Goal: Task Accomplishment & Management: Use online tool/utility

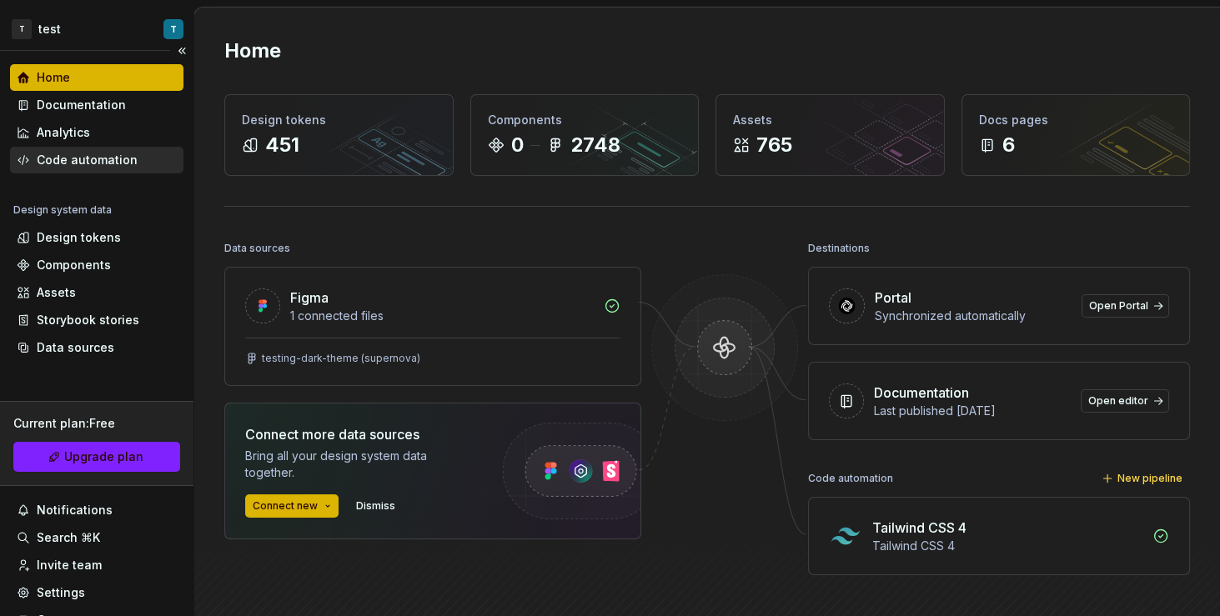
click at [136, 155] on div "Code automation" at bounding box center [97, 160] width 160 height 17
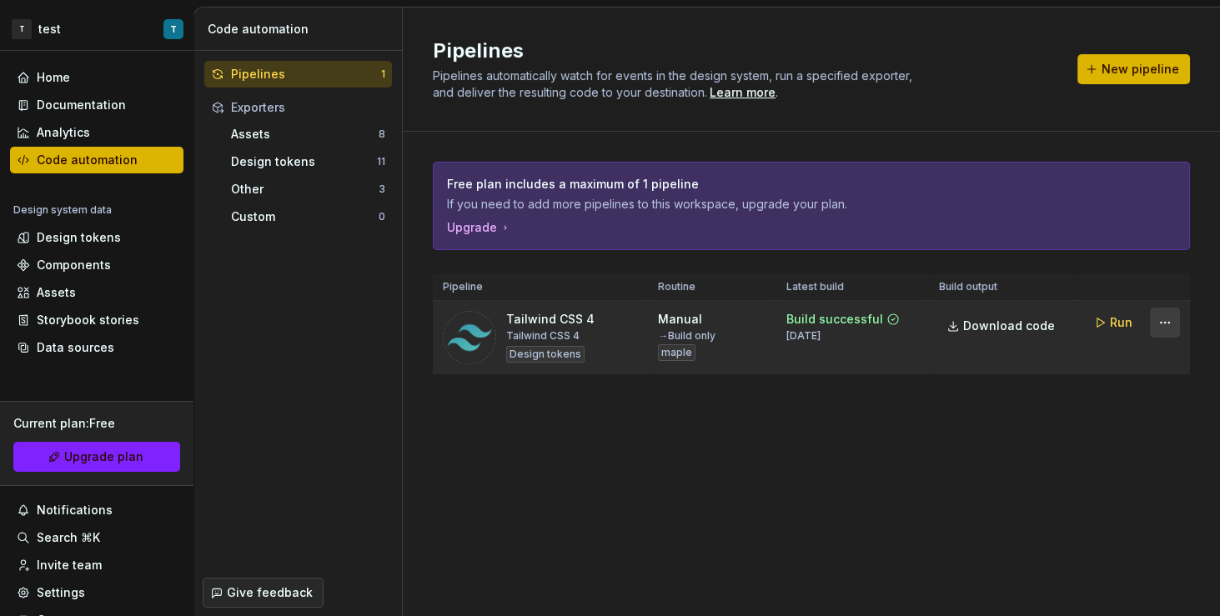
click at [1168, 324] on html "T test T Home Documentation Analytics Code automation Design system data Design…" at bounding box center [610, 308] width 1220 height 616
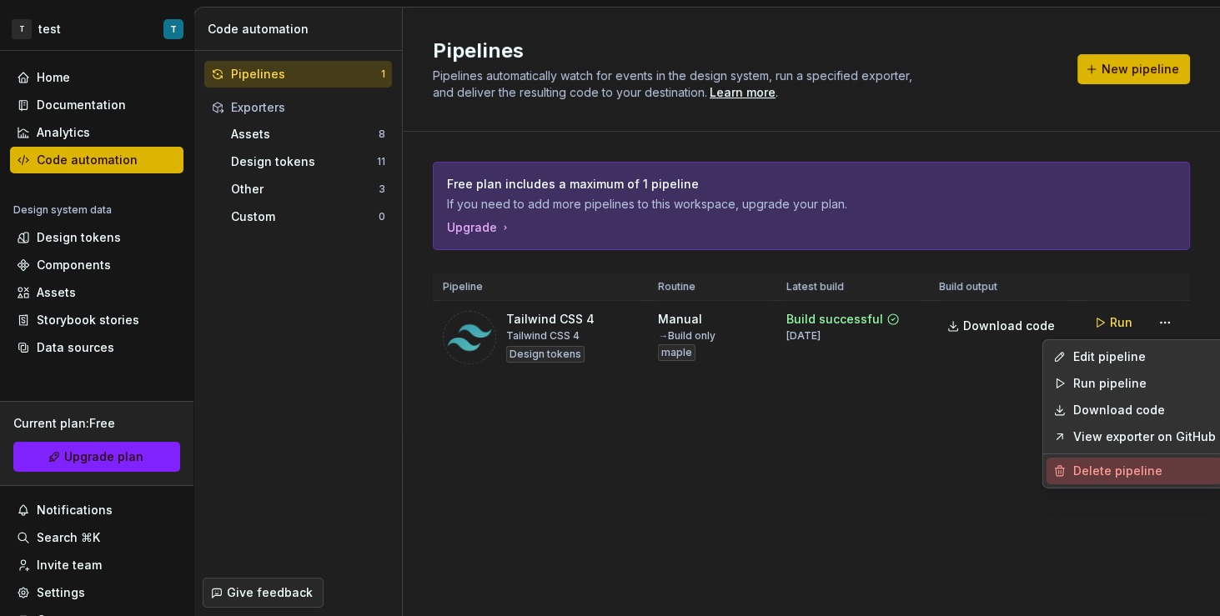
click at [1103, 476] on div "Delete pipeline" at bounding box center [1144, 471] width 143 height 17
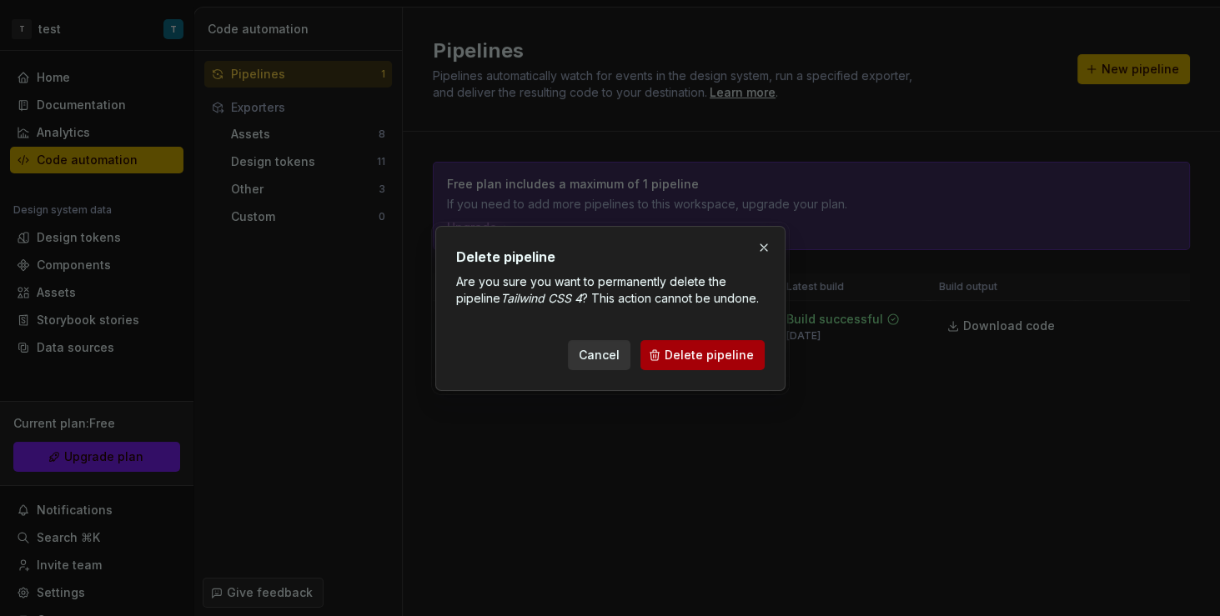
click at [733, 360] on span "Delete pipeline" at bounding box center [709, 355] width 89 height 17
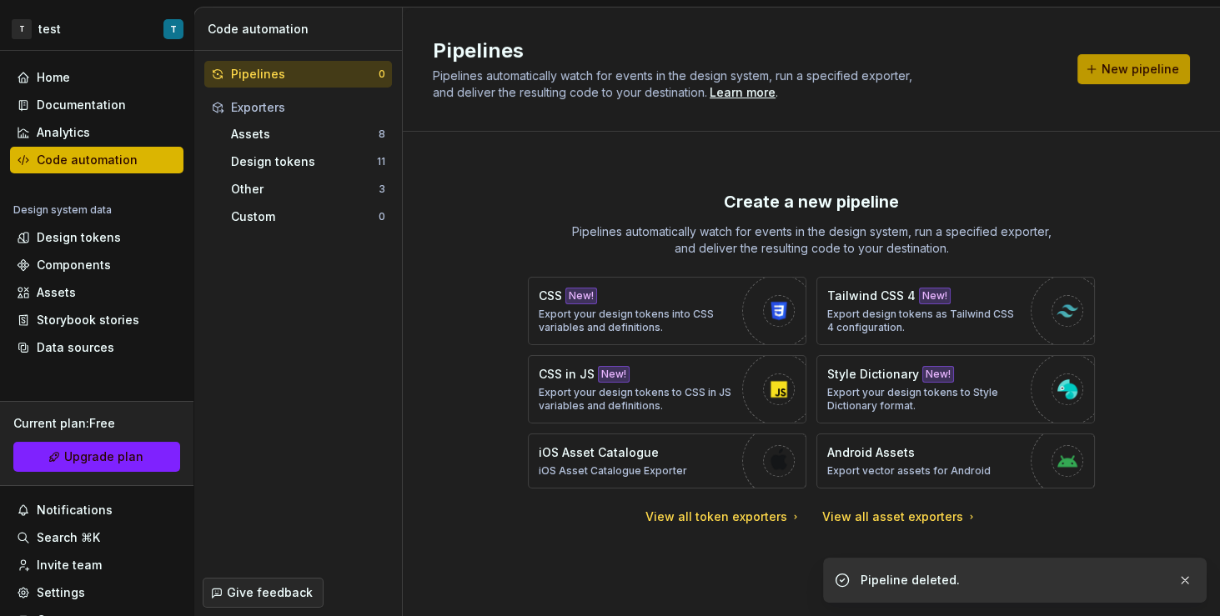
click at [1139, 73] on span "New pipeline" at bounding box center [1141, 69] width 78 height 17
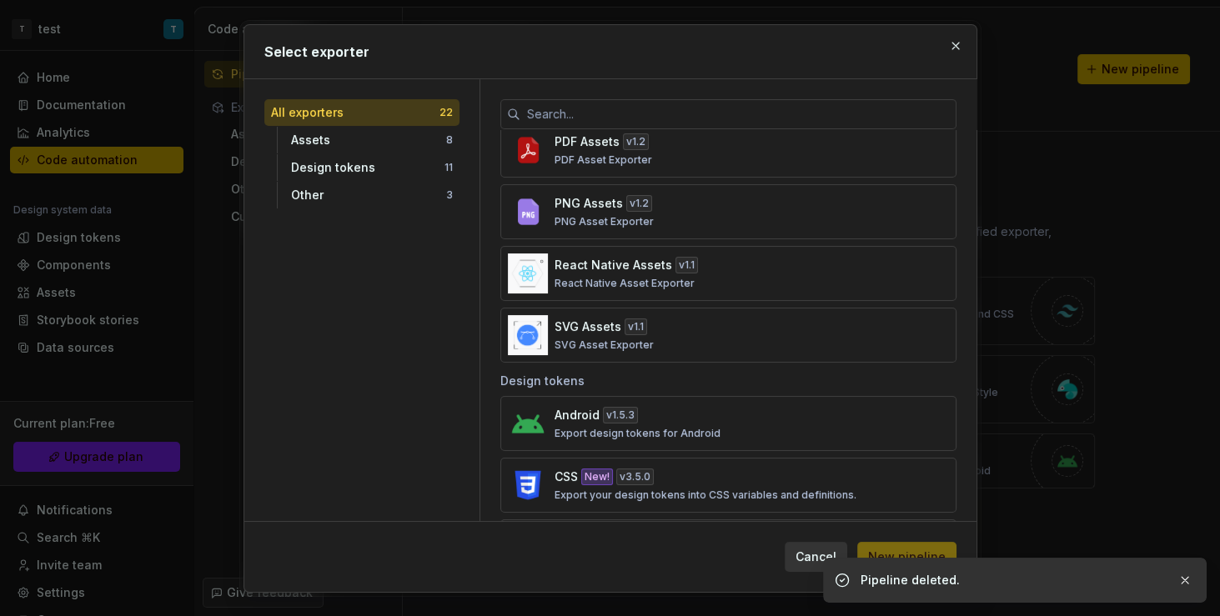
scroll to position [290, 0]
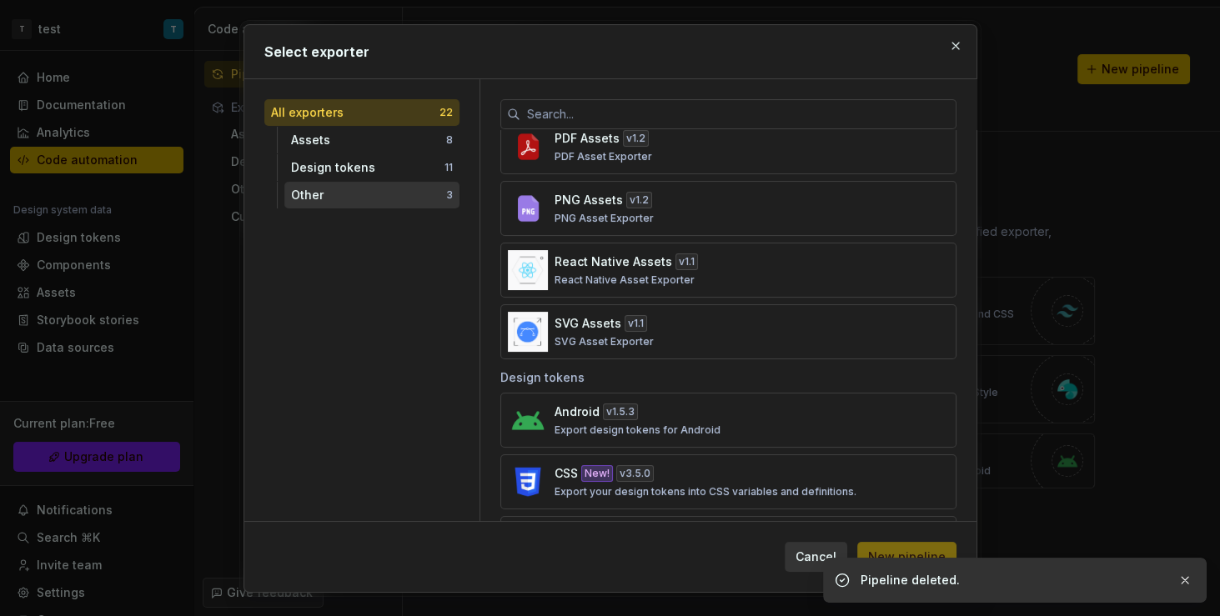
click at [365, 198] on div "Other" at bounding box center [368, 195] width 155 height 17
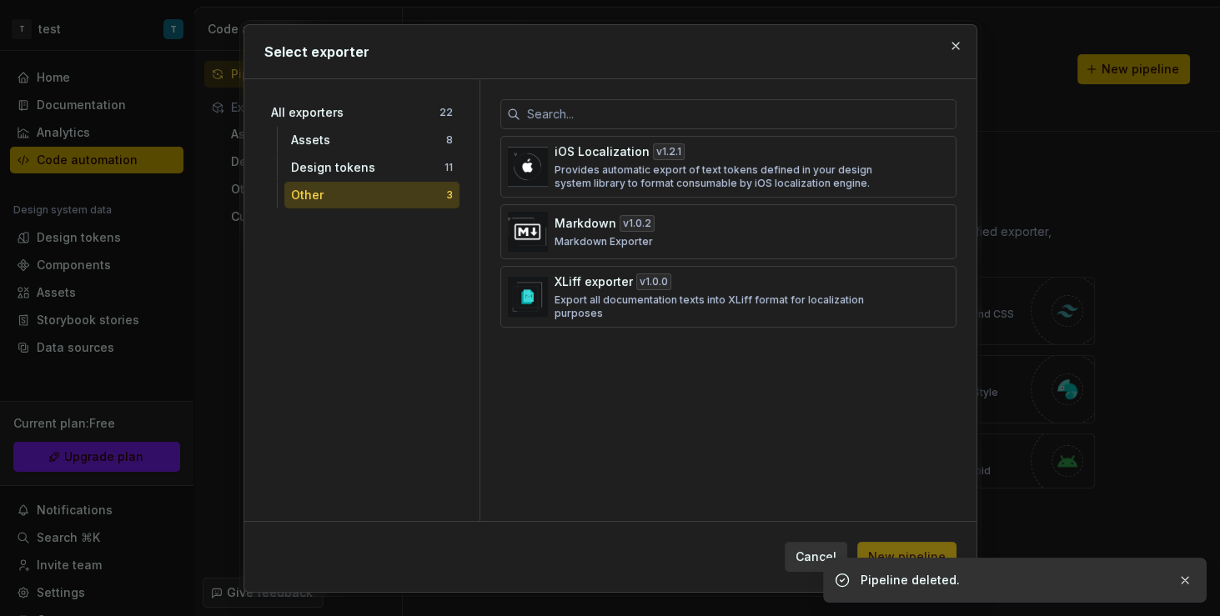
scroll to position [0, 0]
click at [376, 176] on div "Design tokens 11" at bounding box center [371, 167] width 175 height 27
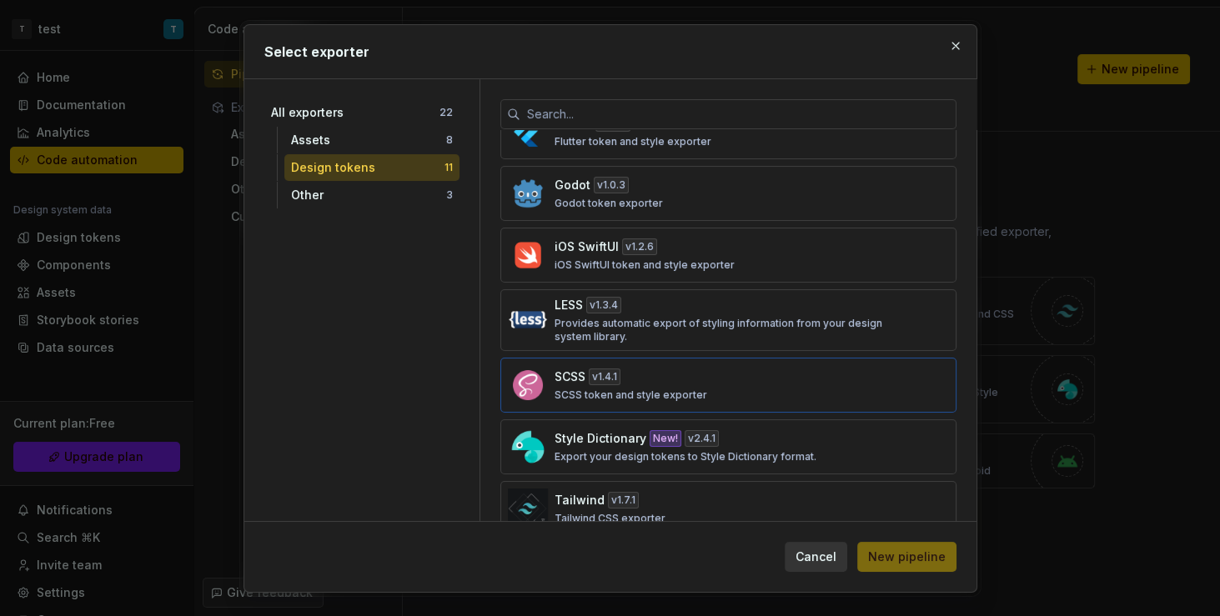
scroll to position [305, 0]
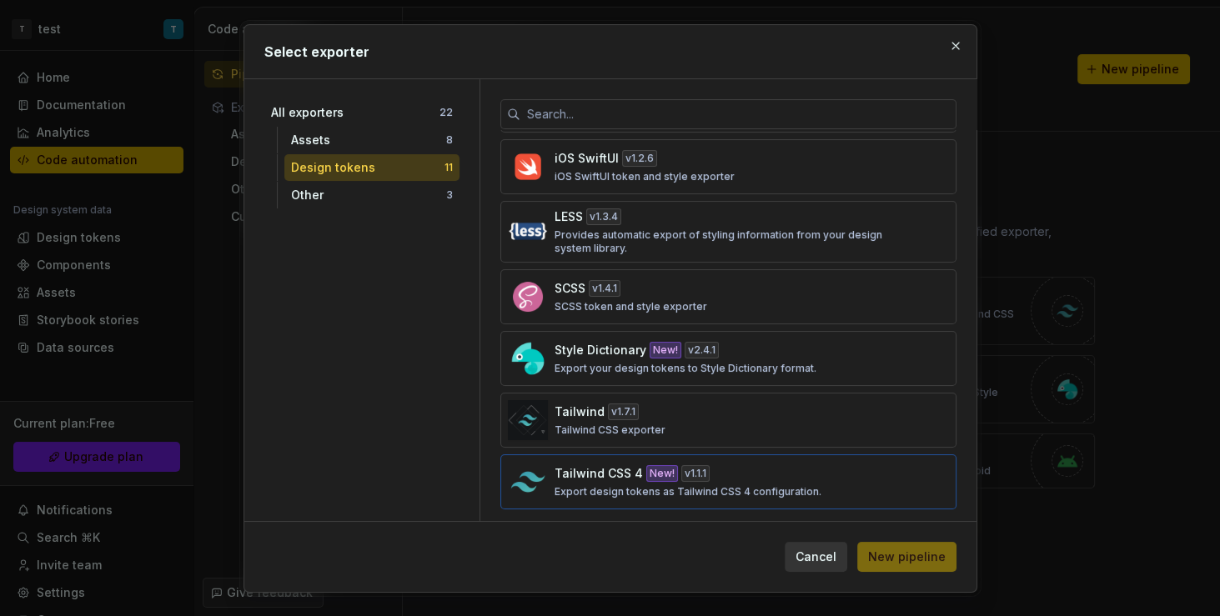
click at [752, 485] on p "Export design tokens as Tailwind CSS 4 configuration." at bounding box center [688, 491] width 267 height 13
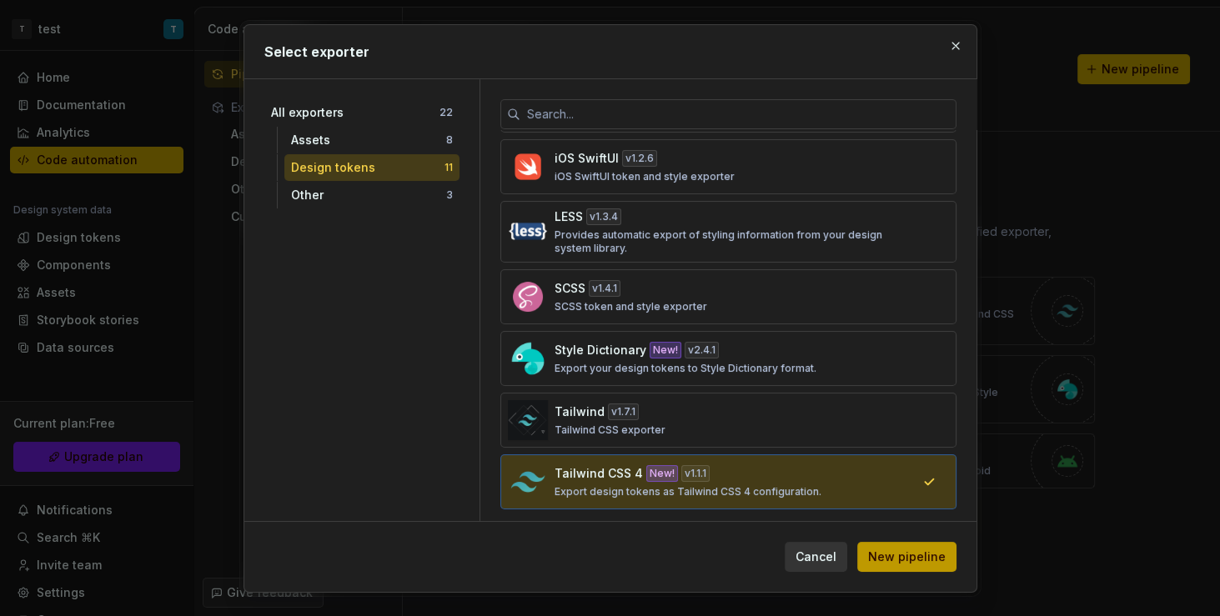
click at [898, 560] on span "New pipeline" at bounding box center [907, 557] width 78 height 17
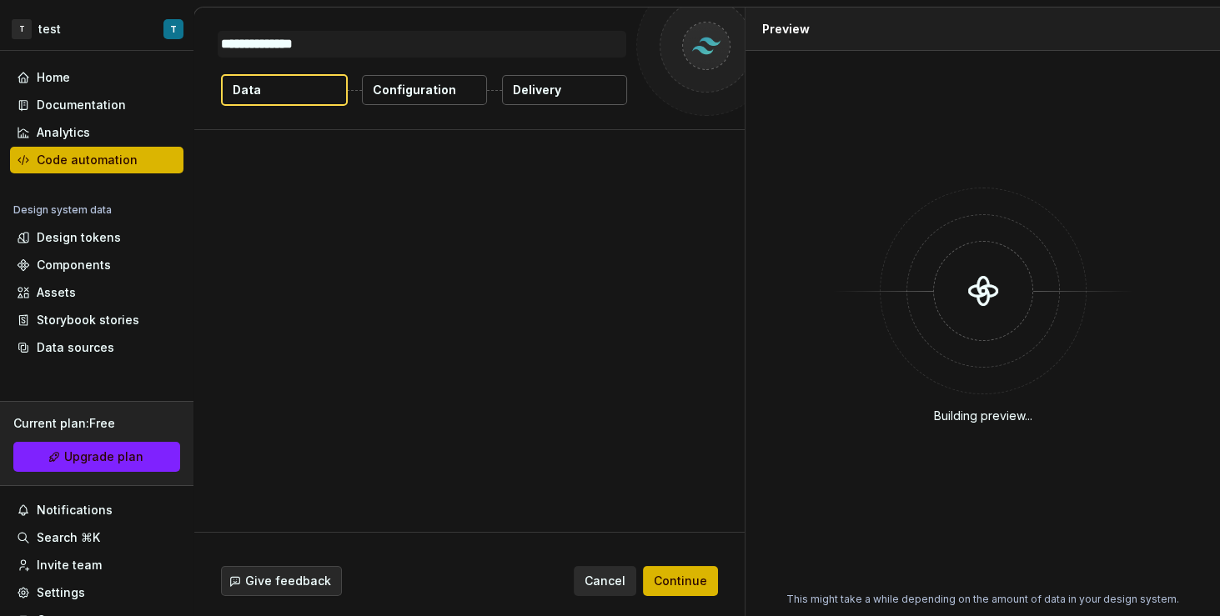
type textarea "*"
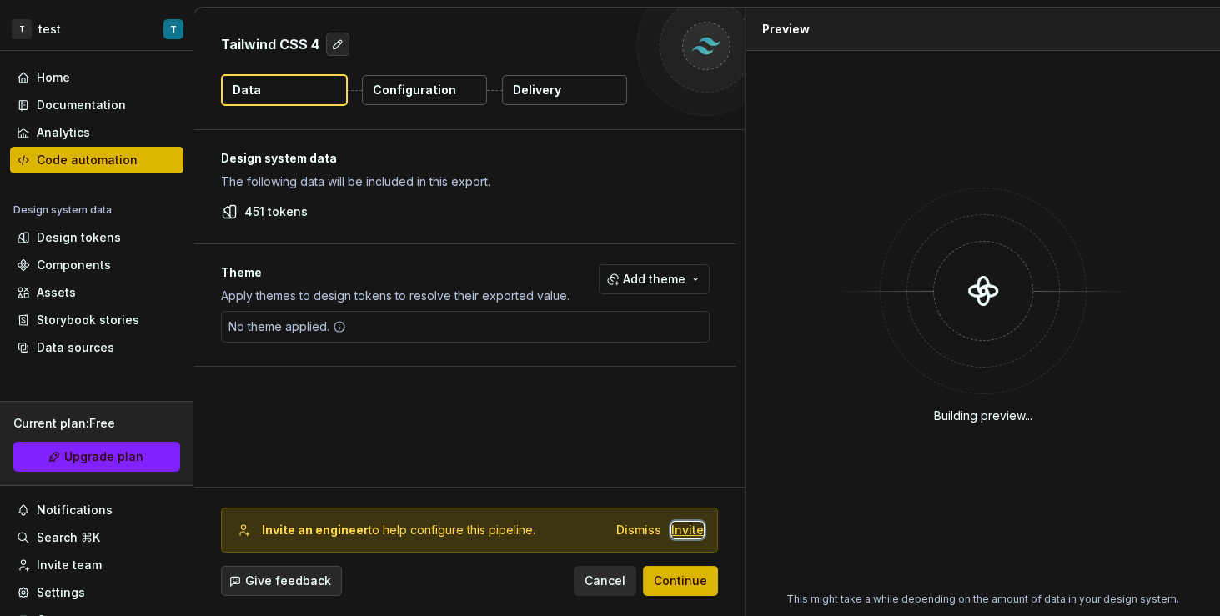
click at [680, 531] on div "Invite" at bounding box center [687, 530] width 33 height 17
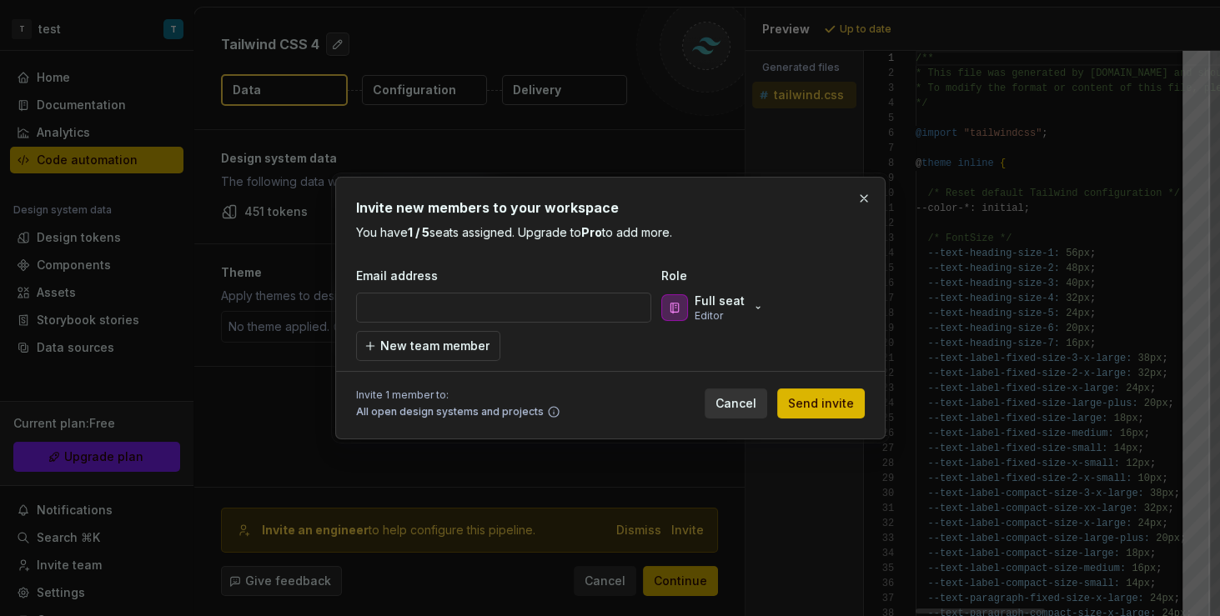
click at [596, 242] on div "Invite new members to your workspace You have 1 / 5 seats assigned. Upgrade to …" at bounding box center [610, 308] width 509 height 221
click at [747, 299] on div "Full seat Editor" at bounding box center [712, 308] width 103 height 30
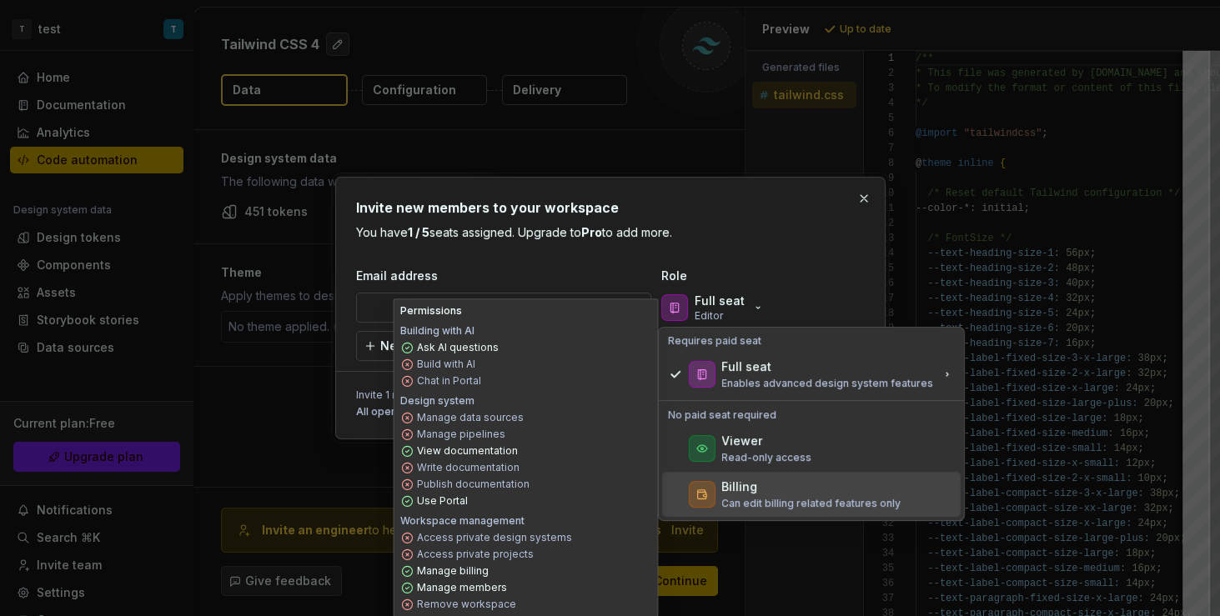
click at [802, 490] on div "Billing" at bounding box center [810, 487] width 179 height 17
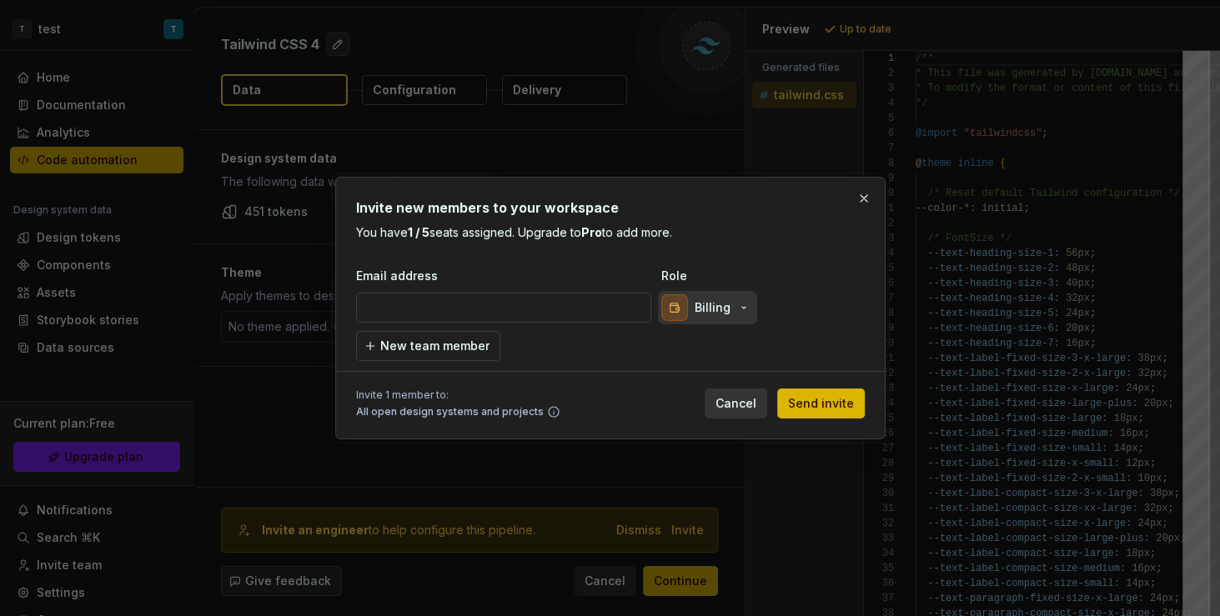
click at [718, 301] on p "Billing" at bounding box center [713, 307] width 36 height 17
click at [782, 261] on div "Invite new members to your workspace You have 1 / 5 seats assigned. Upgrade to …" at bounding box center [610, 308] width 509 height 221
click at [861, 198] on button "button" at bounding box center [863, 198] width 23 height 23
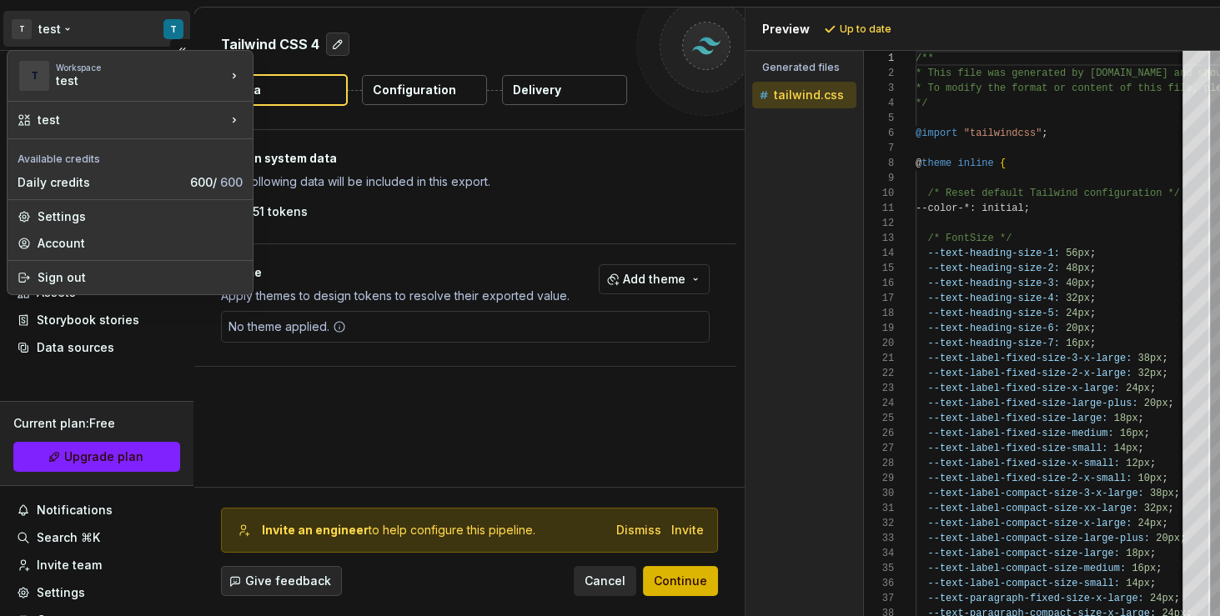
click at [163, 31] on html "T test T Home Documentation Analytics Code automation Design system data Design…" at bounding box center [610, 308] width 1220 height 616
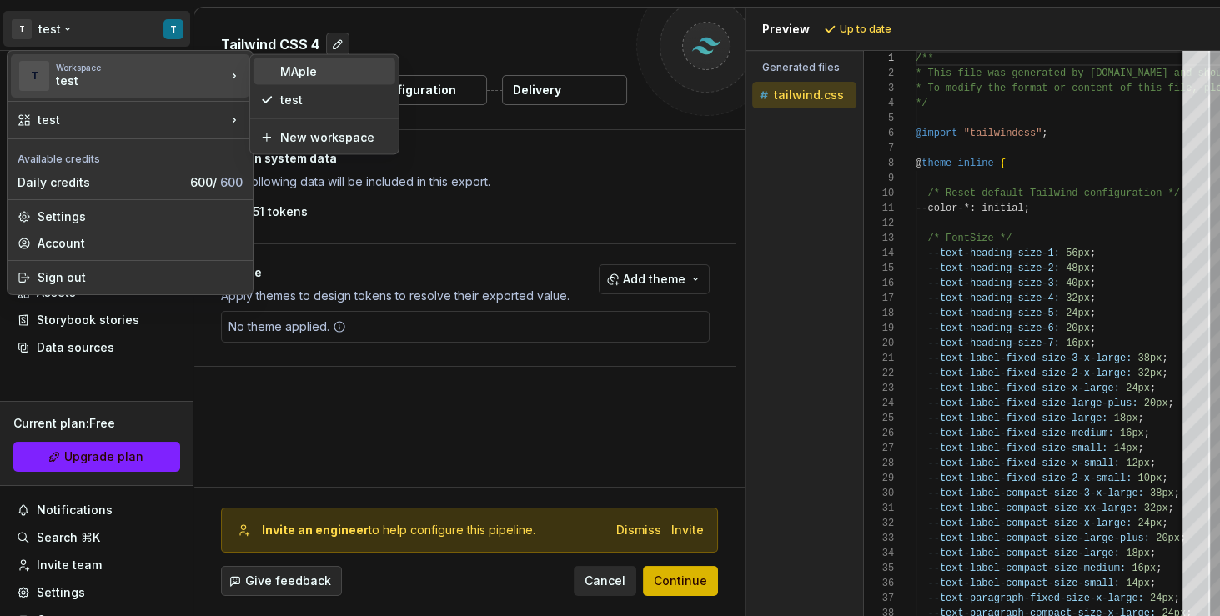
click at [310, 72] on div "MAple" at bounding box center [334, 71] width 108 height 17
